Goal: Transaction & Acquisition: Obtain resource

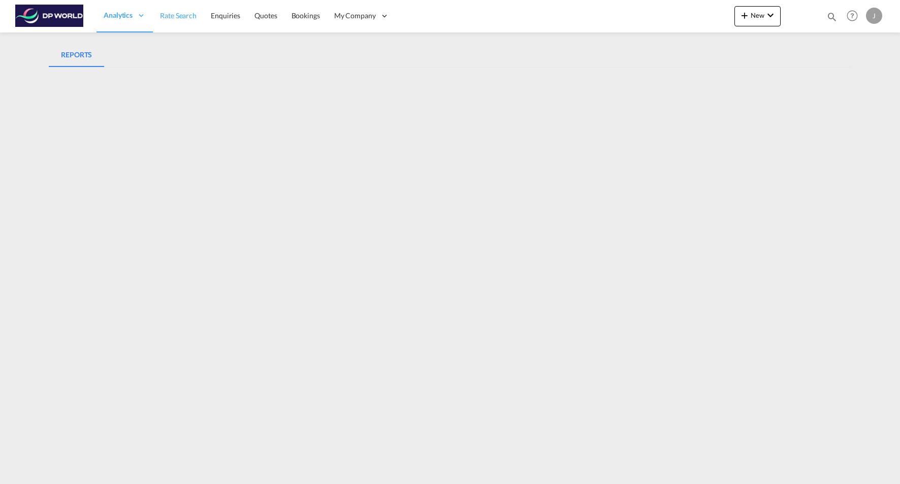
click at [186, 24] on link "Rate Search" at bounding box center [178, 15] width 51 height 33
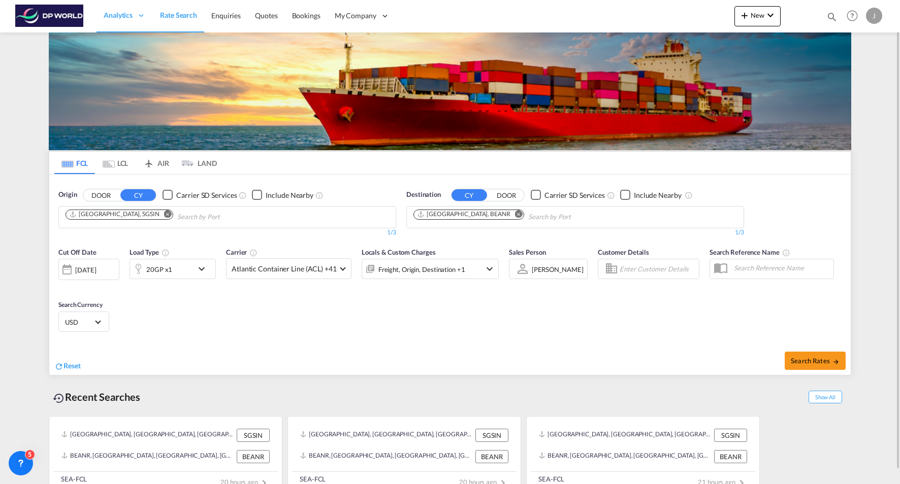
click at [105, 199] on button "DOOR" at bounding box center [101, 195] width 36 height 12
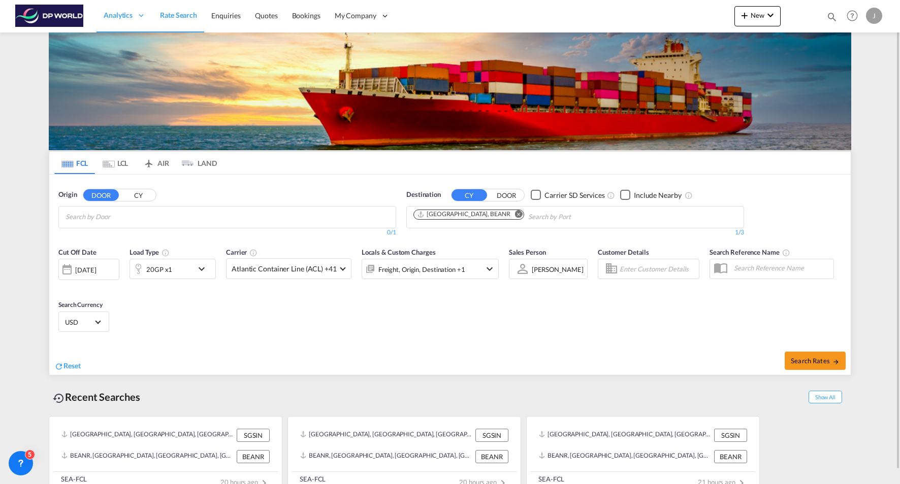
click at [109, 220] on input "Search by Door" at bounding box center [113, 217] width 96 height 16
click at [101, 216] on body "Analytics Reports Dashboard Rate Search Enquiries Quotes Bookings" at bounding box center [450, 242] width 900 height 484
click at [101, 216] on input "domlur" at bounding box center [113, 217] width 96 height 16
click at [107, 217] on body "Analytics Reports Dashboard Rate Search Enquiries Quotes Bookings" at bounding box center [450, 242] width 900 height 484
click at [107, 217] on input "domlur" at bounding box center [113, 217] width 96 height 16
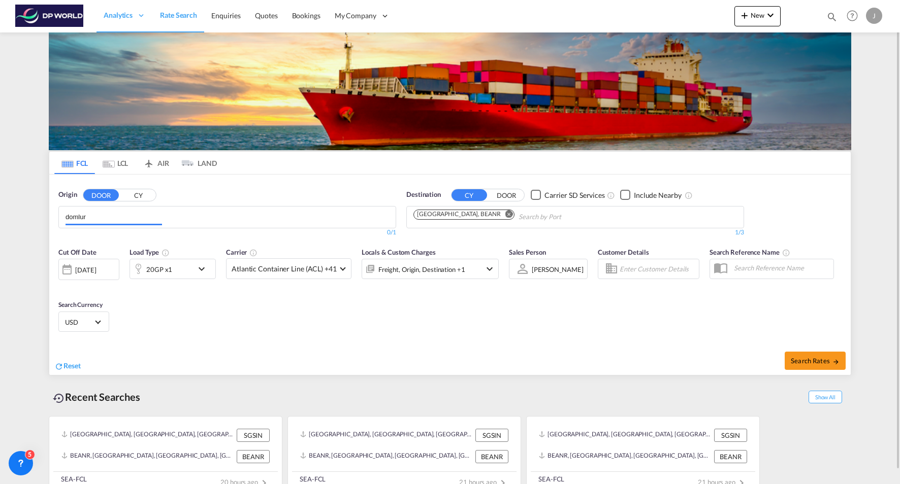
click at [107, 217] on input "domlur" at bounding box center [113, 217] width 96 height 16
type input "mavalli"
click at [140, 197] on button "CY" at bounding box center [138, 195] width 36 height 12
click at [113, 221] on body "Analytics Reports Dashboard Rate Search Enquiries Quotes Bookings" at bounding box center [450, 242] width 900 height 484
click at [113, 221] on input "mavalli" at bounding box center [113, 217] width 96 height 16
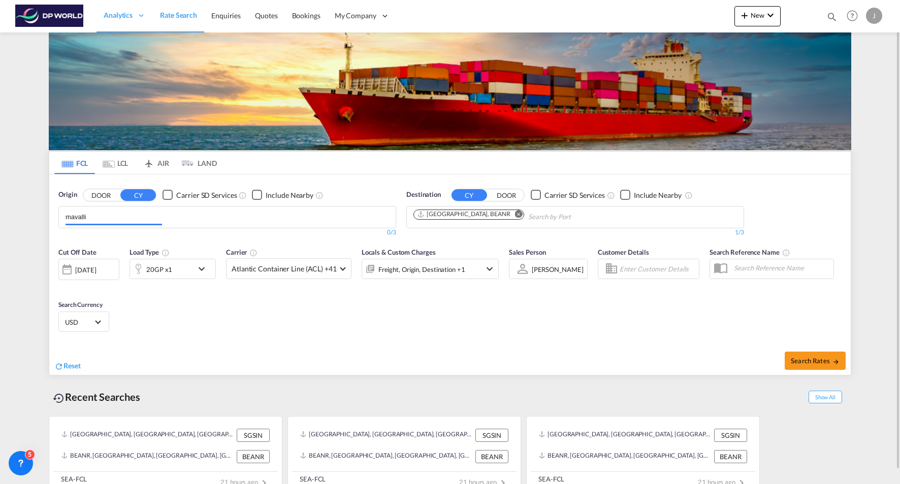
click at [113, 221] on input "mavalli" at bounding box center [113, 217] width 96 height 16
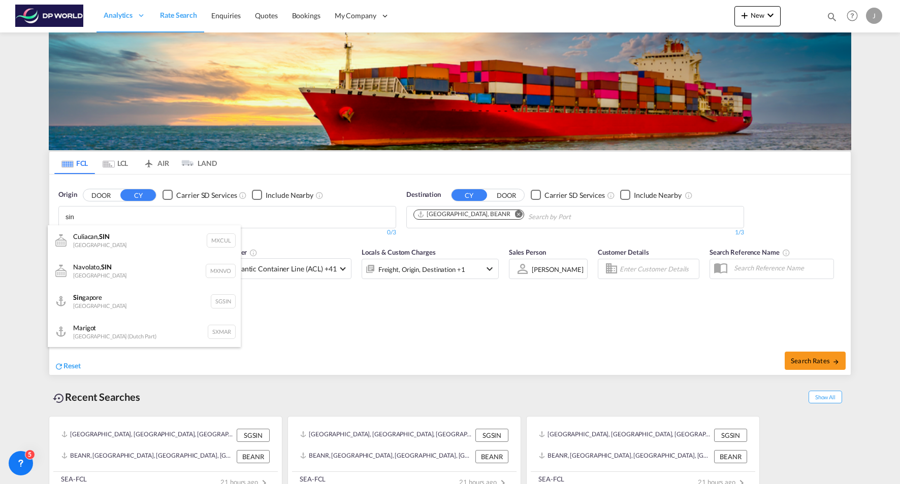
type input "sin"
click at [144, 216] on body "Analytics Reports Dashboard Rate Search Enquiries Quotes Bookings" at bounding box center [450, 242] width 900 height 484
click at [144, 216] on input "sin" at bounding box center [113, 217] width 96 height 16
click at [117, 214] on body "Analytics Reports Dashboard Rate Search Enquiries Quotes Bookings" at bounding box center [450, 242] width 900 height 484
click at [117, 214] on input "sin" at bounding box center [113, 217] width 96 height 16
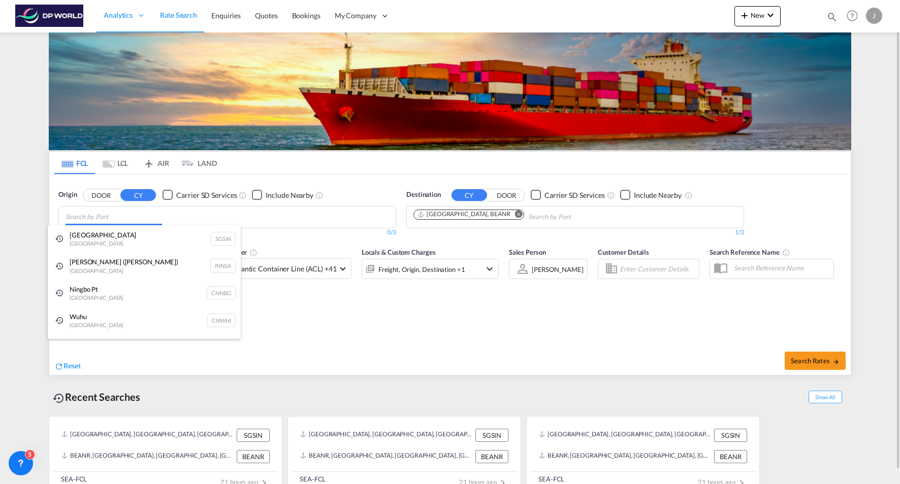
click at [252, 217] on body "Analytics Reports Dashboard Rate Search Enquiries Quotes Bookings" at bounding box center [450, 242] width 900 height 484
click at [874, 17] on div "J" at bounding box center [874, 16] width 16 height 16
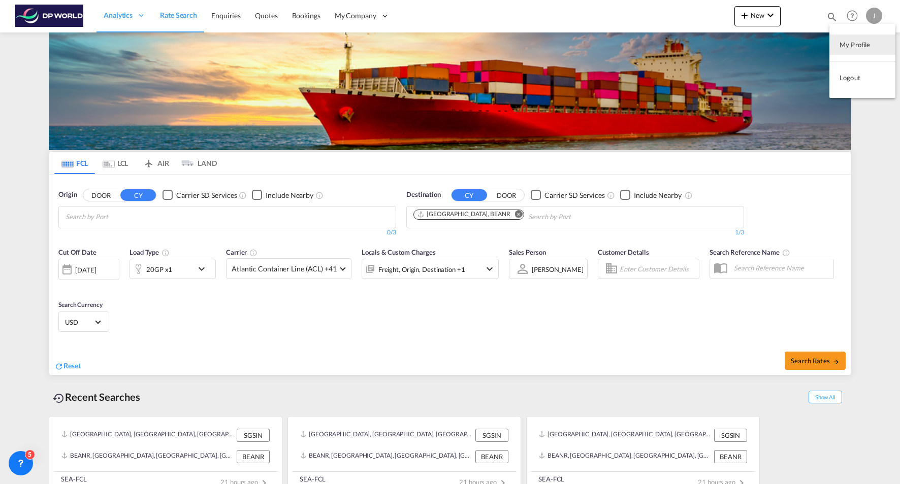
click at [873, 12] on md-backdrop at bounding box center [450, 242] width 900 height 484
click at [873, 13] on div "J" at bounding box center [874, 16] width 16 height 16
click at [854, 74] on button "Logout" at bounding box center [862, 78] width 66 height 20
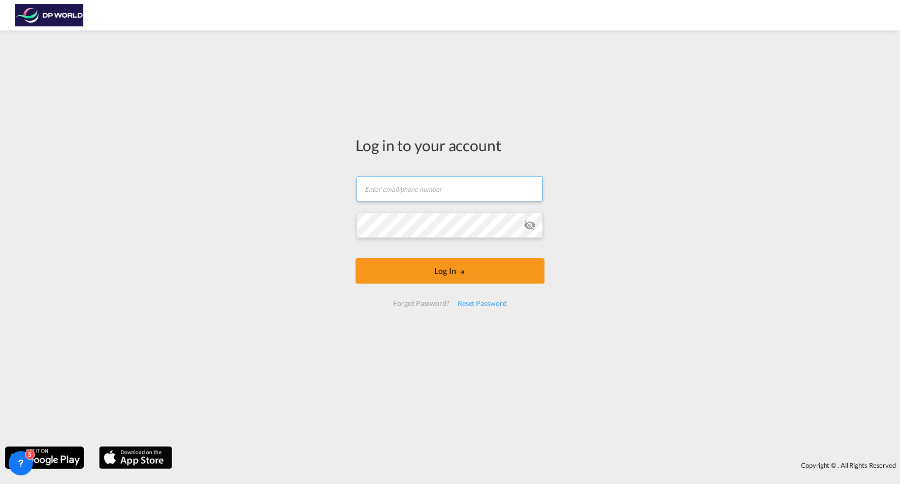
click at [383, 196] on input "text" at bounding box center [449, 188] width 186 height 25
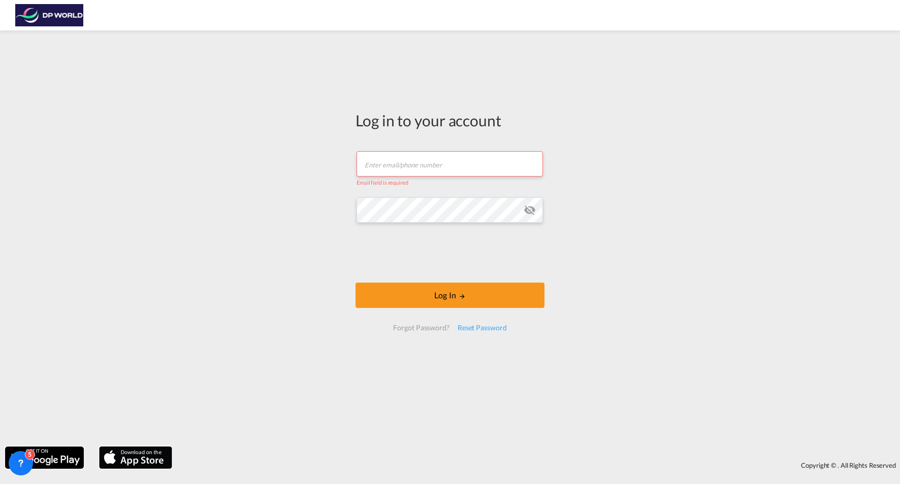
type input "[PERSON_NAME][EMAIL_ADDRESS][DOMAIN_NAME]"
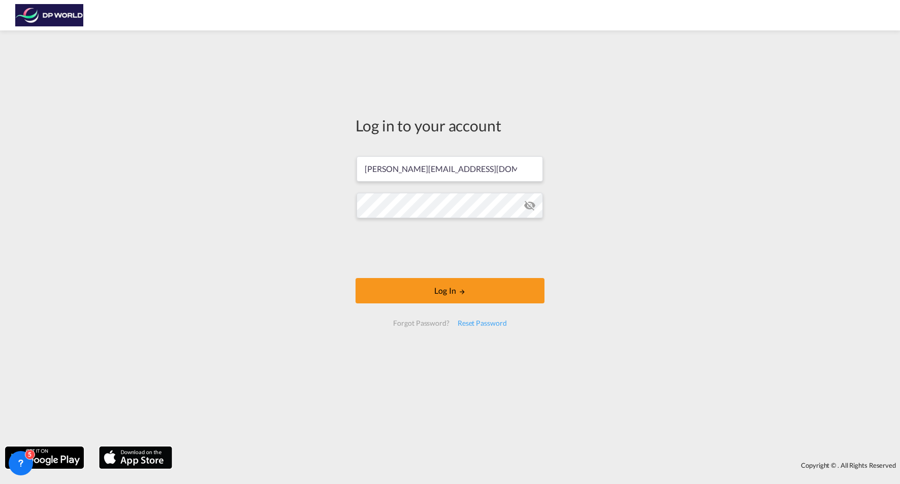
click at [528, 204] on md-icon "icon-eye-off" at bounding box center [529, 206] width 12 height 12
